Goal: Transaction & Acquisition: Purchase product/service

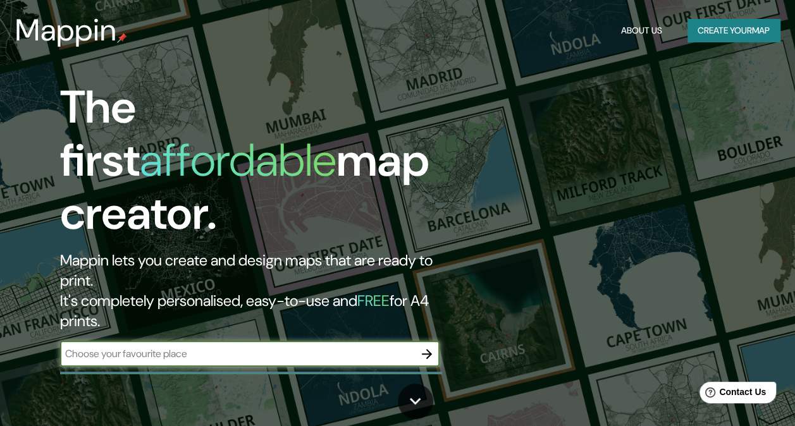
click at [743, 28] on button "Create your map" at bounding box center [733, 30] width 92 height 23
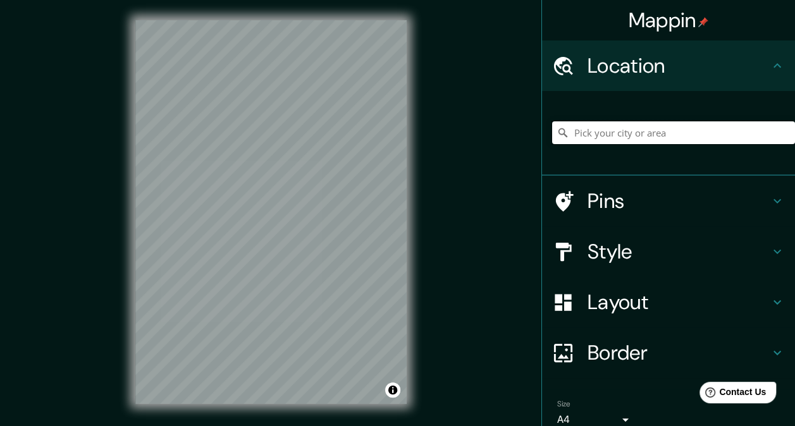
click at [592, 132] on input "Pick your city or area" at bounding box center [673, 132] width 243 height 23
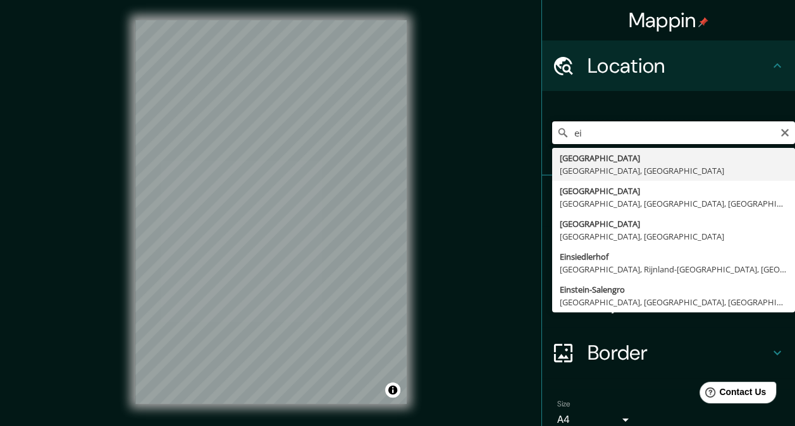
type input "e"
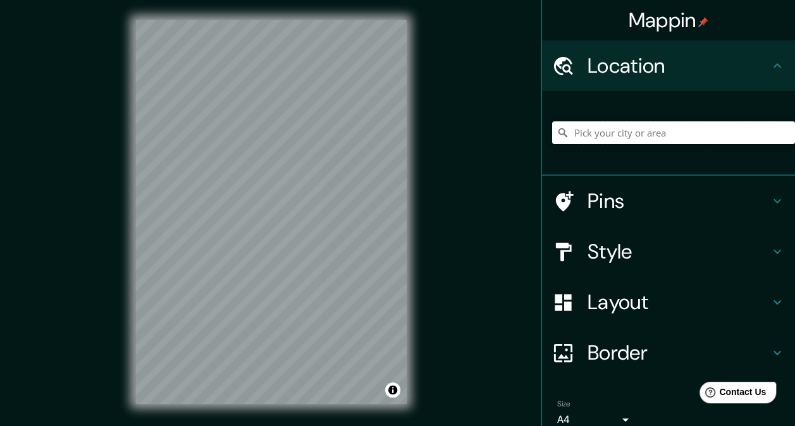
click at [607, 139] on input "Pick your city or area" at bounding box center [673, 132] width 243 height 23
paste input "[STREET_ADDRESS]"
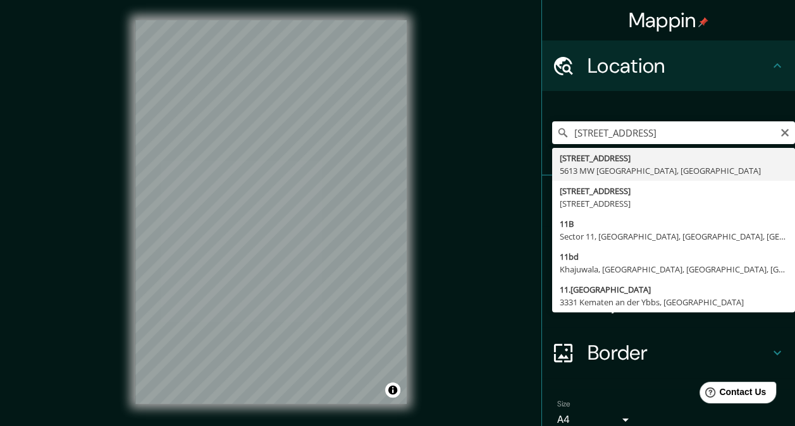
type input "[STREET_ADDRESS]"
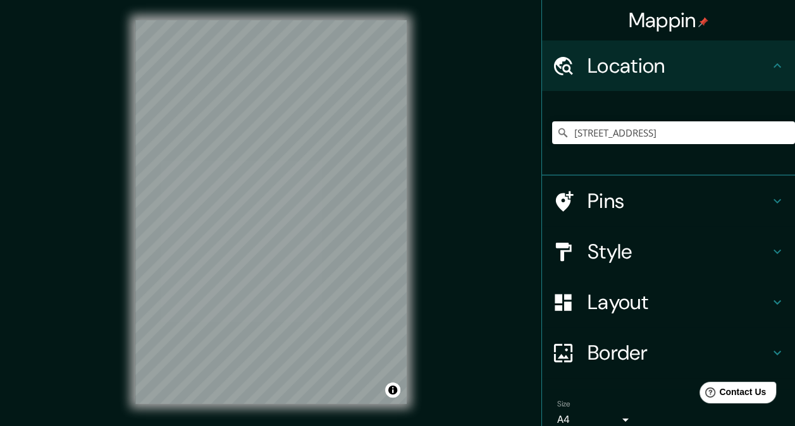
click at [633, 206] on h4 "Pins" at bounding box center [679, 200] width 182 height 25
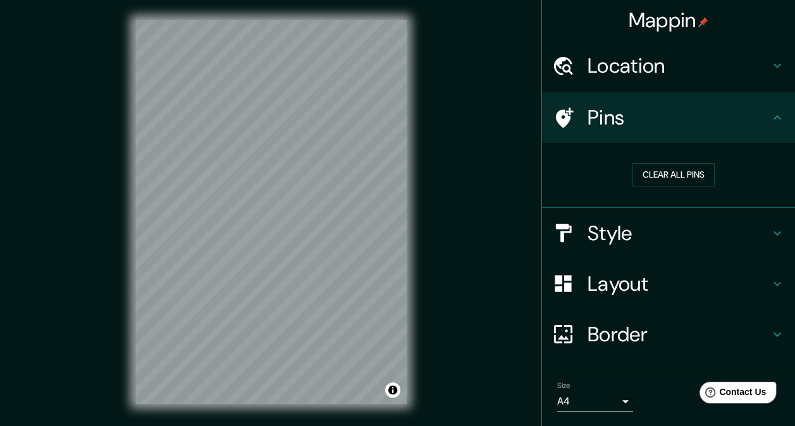
click at [684, 230] on h4 "Style" at bounding box center [679, 233] width 182 height 25
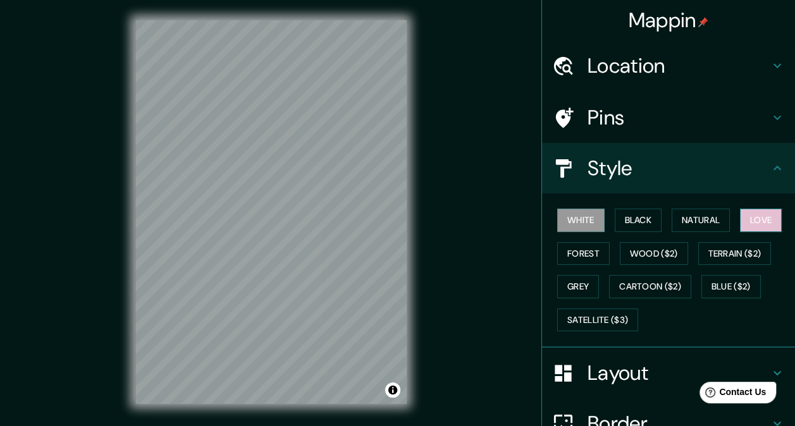
click at [741, 215] on button "Love" at bounding box center [761, 220] width 42 height 23
click at [581, 251] on button "Forest" at bounding box center [583, 253] width 52 height 23
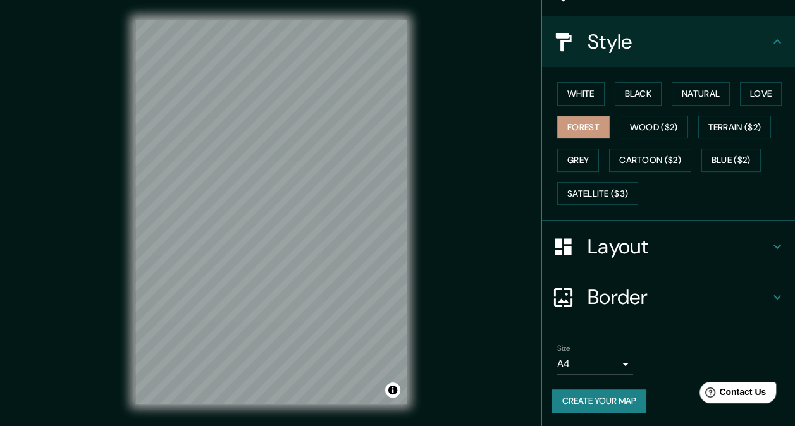
click at [610, 240] on h4 "Layout" at bounding box center [679, 246] width 182 height 25
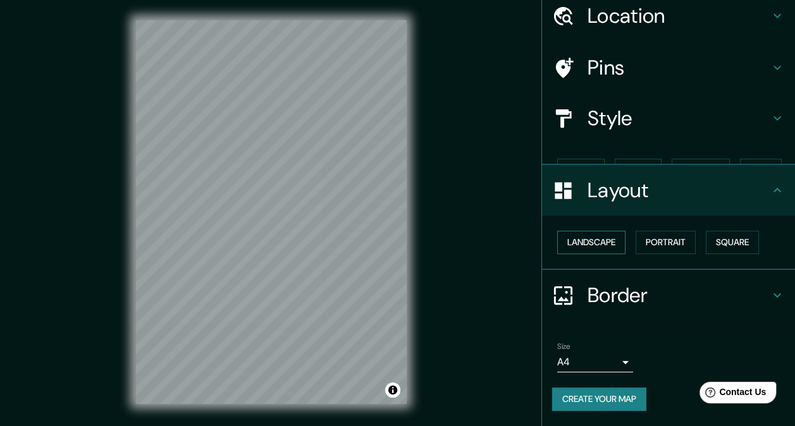
scroll to position [28, 0]
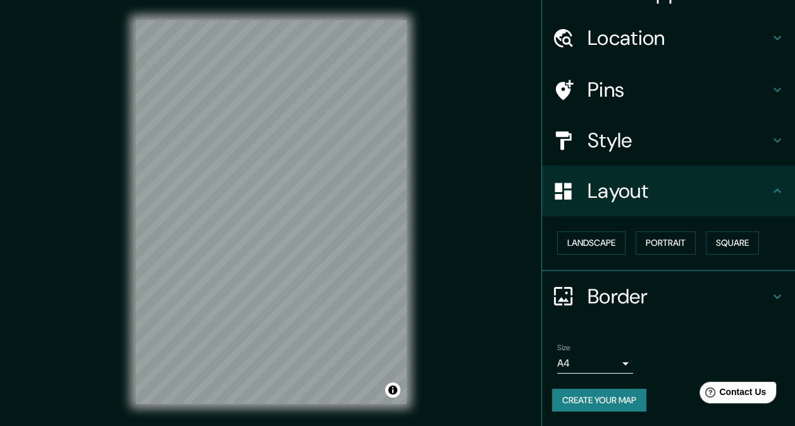
click at [635, 292] on h4 "Border" at bounding box center [679, 296] width 182 height 25
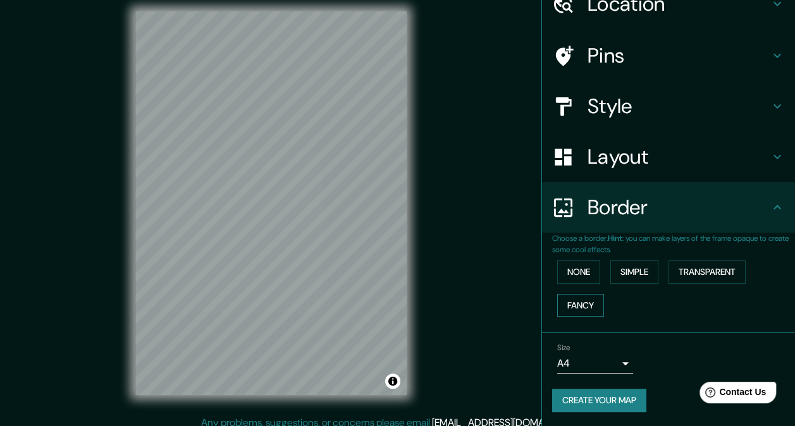
scroll to position [0, 0]
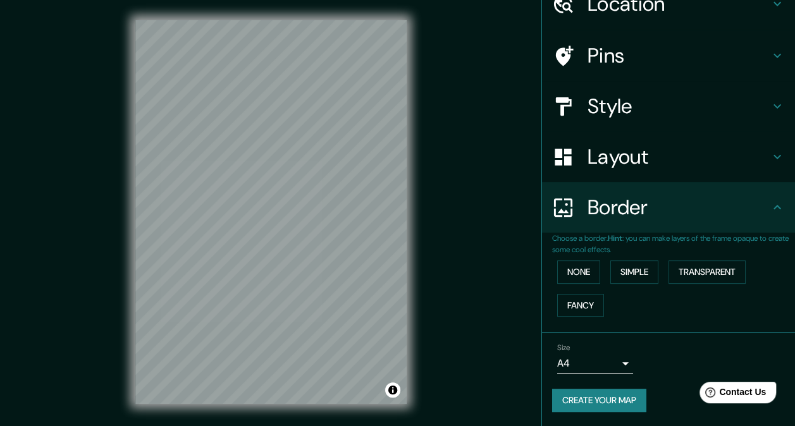
click at [607, 116] on h4 "Style" at bounding box center [679, 106] width 182 height 25
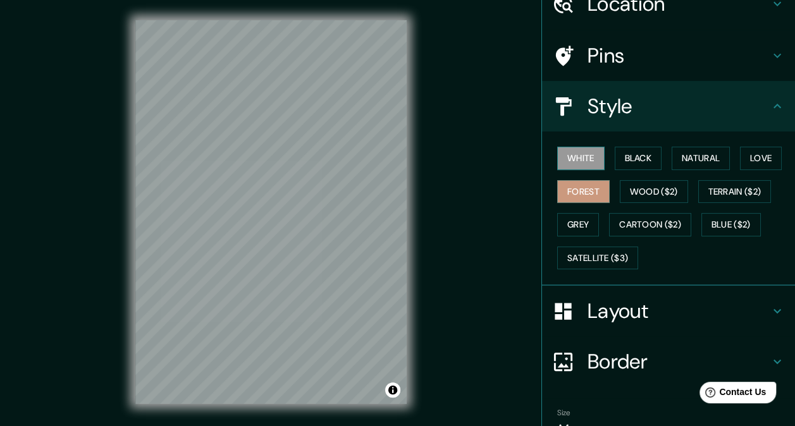
click at [583, 162] on button "White" at bounding box center [580, 158] width 47 height 23
click at [620, 164] on button "Black" at bounding box center [638, 158] width 47 height 23
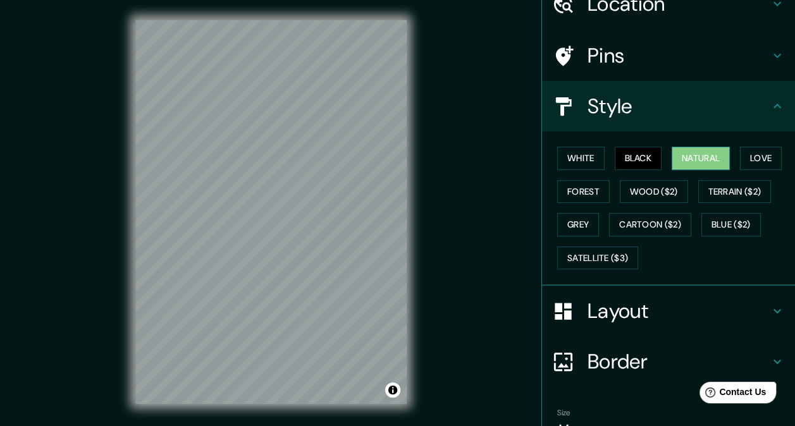
click at [672, 162] on button "Natural" at bounding box center [701, 158] width 58 height 23
click at [731, 161] on div "White Black Natural Love Forest Wood ($2) Terrain ($2) Grey Cartoon ($2) Blue (…" at bounding box center [673, 208] width 243 height 133
click at [745, 158] on button "Love" at bounding box center [761, 158] width 42 height 23
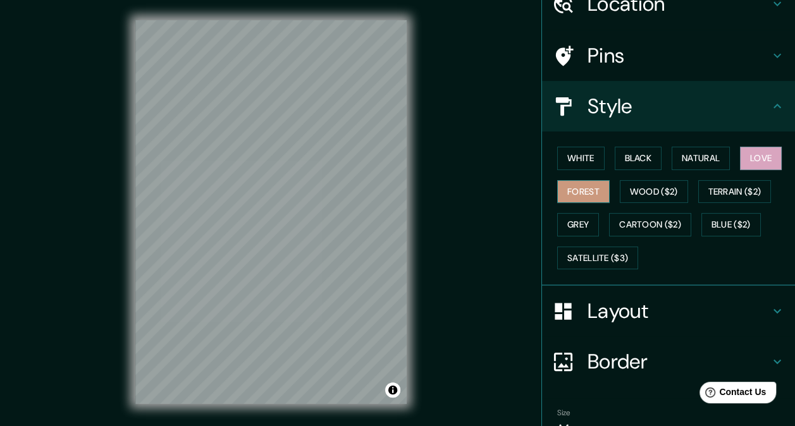
click at [573, 196] on button "Forest" at bounding box center [583, 191] width 52 height 23
click at [625, 193] on button "Wood ($2)" at bounding box center [654, 191] width 68 height 23
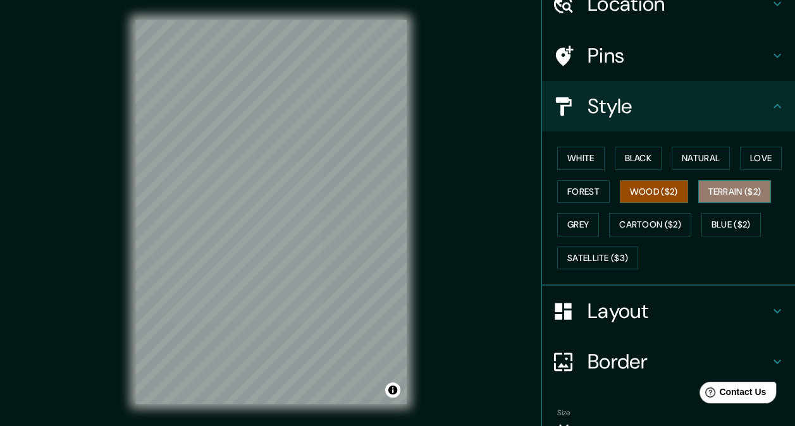
click at [720, 190] on button "Terrain ($2)" at bounding box center [734, 191] width 73 height 23
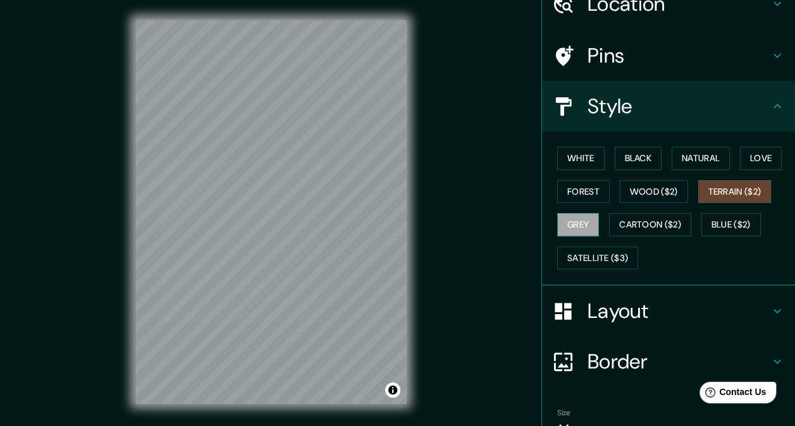
click at [570, 212] on div "White Black Natural Love Forest Wood ($2) Terrain ($2) Grey Cartoon ($2) Blue (…" at bounding box center [673, 208] width 243 height 133
click at [582, 217] on button "Grey" at bounding box center [578, 224] width 42 height 23
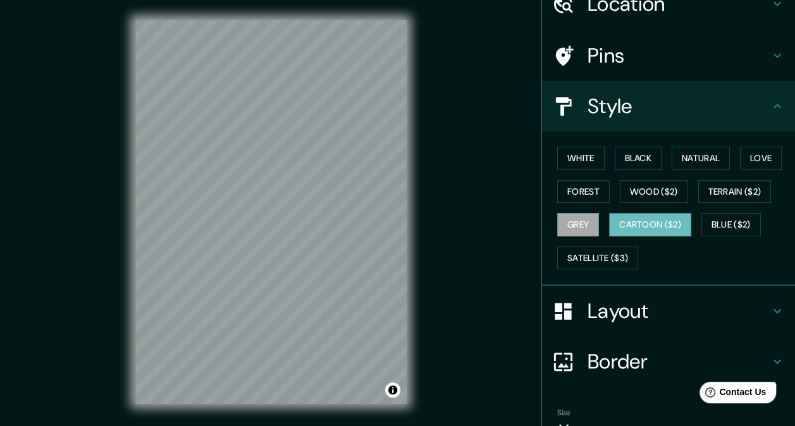
click at [640, 216] on button "Cartoon ($2)" at bounding box center [650, 224] width 82 height 23
click at [736, 215] on button "Blue ($2)" at bounding box center [730, 224] width 59 height 23
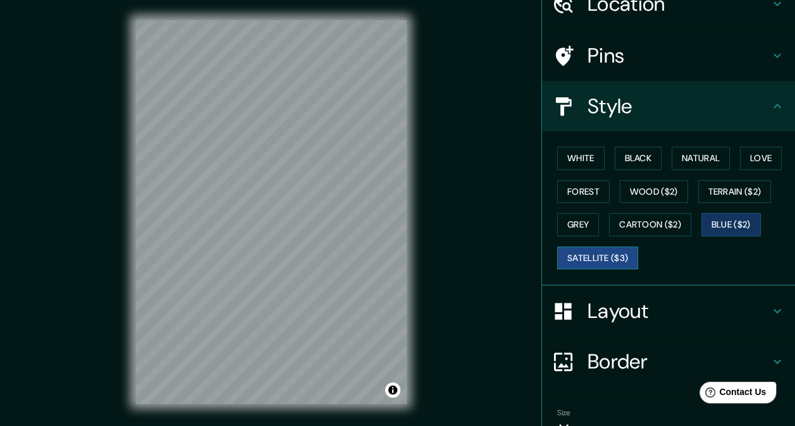
click at [596, 249] on button "Satellite ($3)" at bounding box center [597, 258] width 81 height 23
click at [710, 225] on button "Blue ($2)" at bounding box center [730, 224] width 59 height 23
click at [653, 311] on h4 "Layout" at bounding box center [679, 311] width 182 height 25
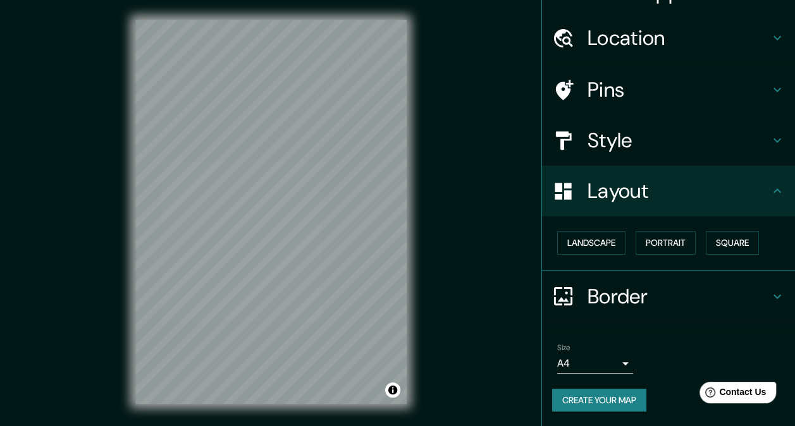
scroll to position [28, 0]
click at [602, 253] on button "Landscape" at bounding box center [591, 242] width 68 height 23
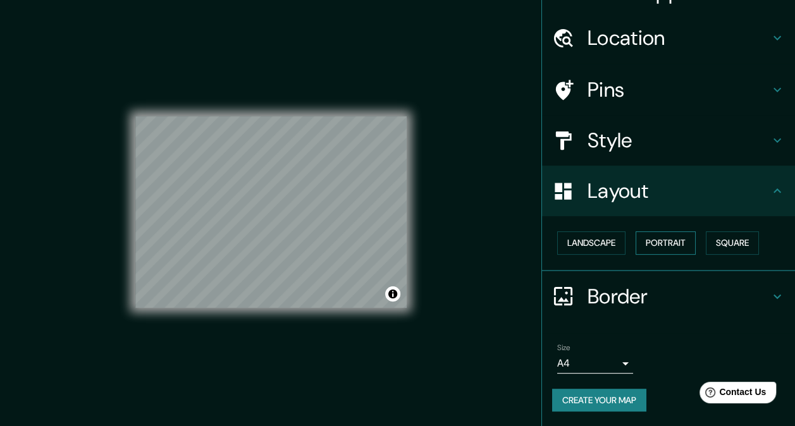
click at [636, 249] on button "Portrait" at bounding box center [666, 242] width 60 height 23
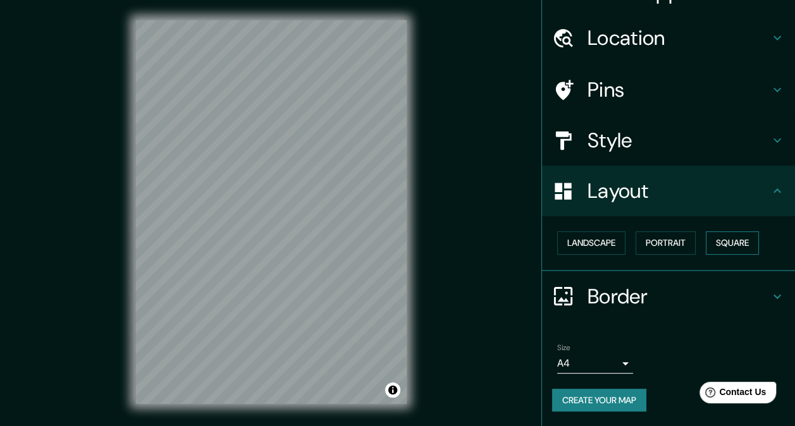
click at [707, 246] on button "Square" at bounding box center [732, 242] width 53 height 23
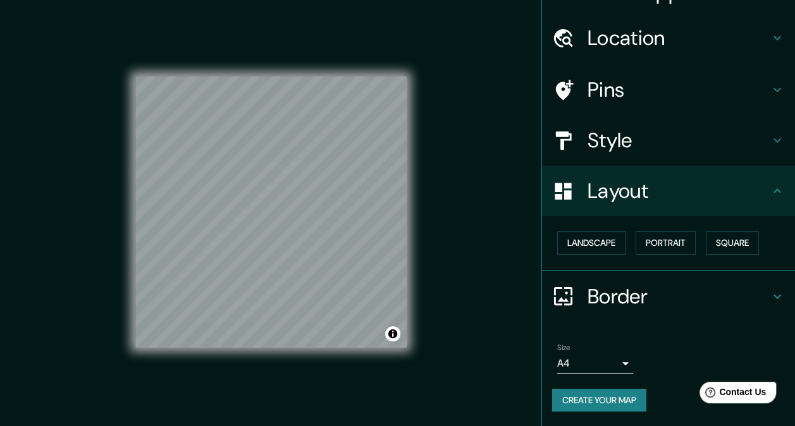
click at [607, 293] on h4 "Border" at bounding box center [679, 296] width 182 height 25
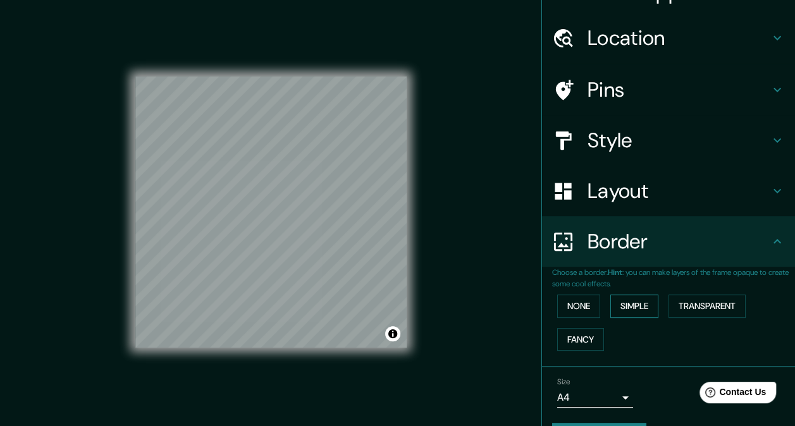
click at [627, 310] on button "Simple" at bounding box center [634, 306] width 48 height 23
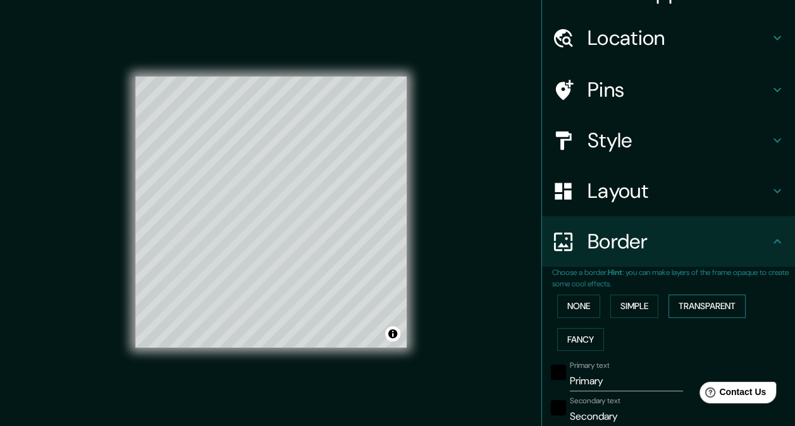
click at [686, 306] on button "Transparent" at bounding box center [707, 306] width 77 height 23
click at [588, 321] on div "None Simple Transparent Fancy" at bounding box center [673, 323] width 243 height 66
click at [582, 335] on button "Fancy" at bounding box center [580, 339] width 47 height 23
